Goal: Information Seeking & Learning: Check status

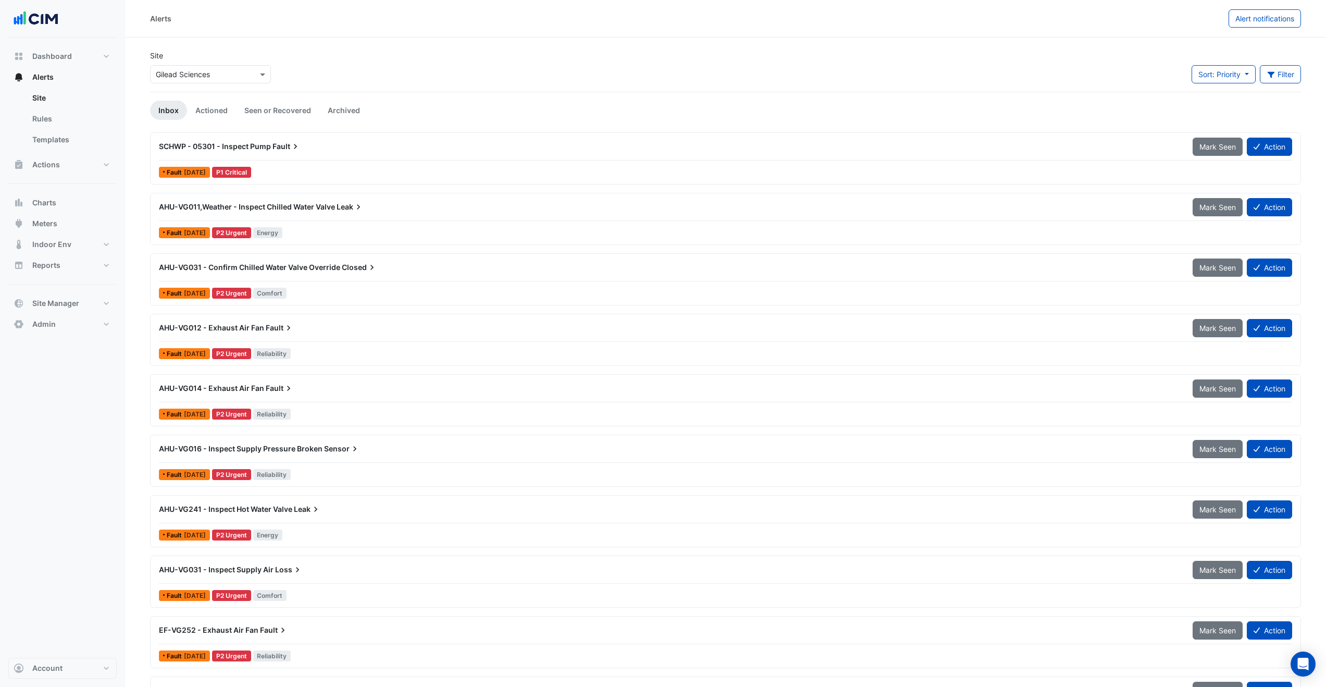
click at [341, 222] on div "AHU-VG011,Weather - Inspect Chilled Water Valve [PERSON_NAME] Seen Action Fault…" at bounding box center [725, 218] width 1141 height 43
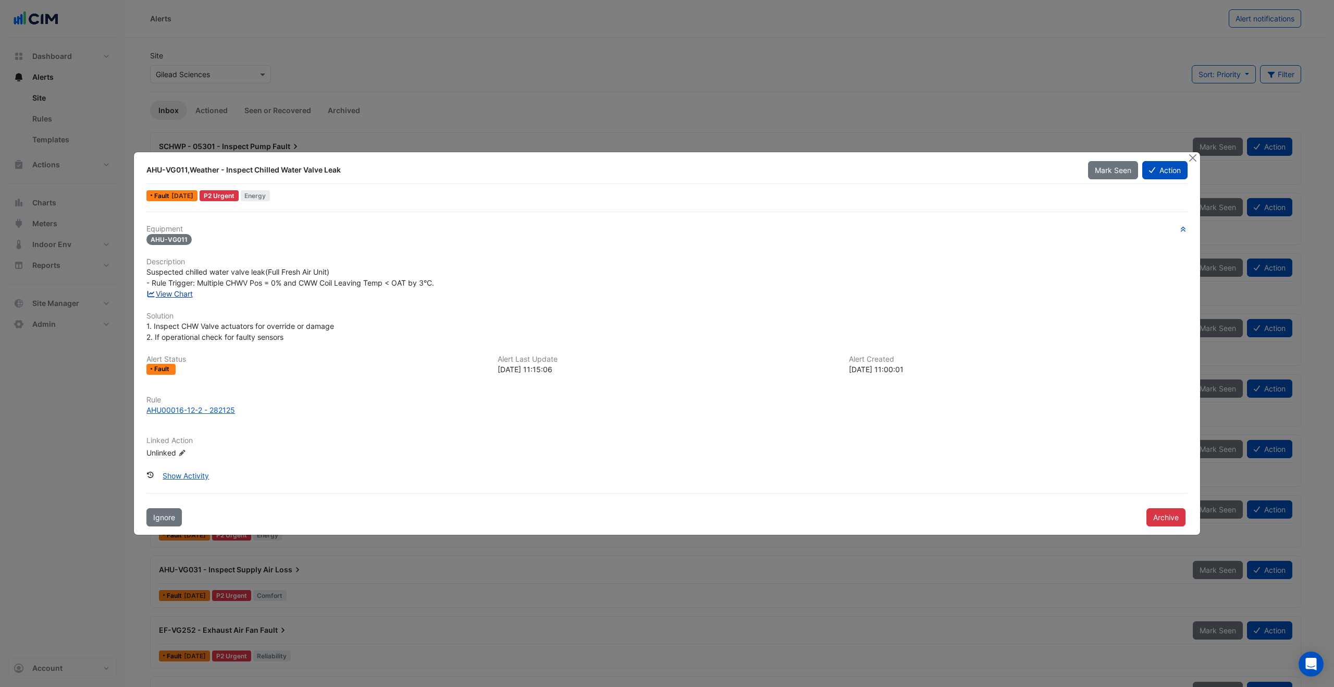
click at [179, 293] on link "View Chart" at bounding box center [169, 293] width 46 height 9
